Goal: Navigation & Orientation: Find specific page/section

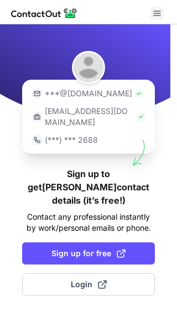
click at [158, 11] on span at bounding box center [157, 13] width 9 height 9
